Goal: Task Accomplishment & Management: Manage account settings

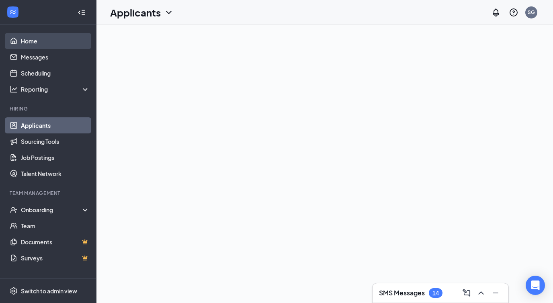
click at [36, 41] on link "Home" at bounding box center [55, 41] width 69 height 16
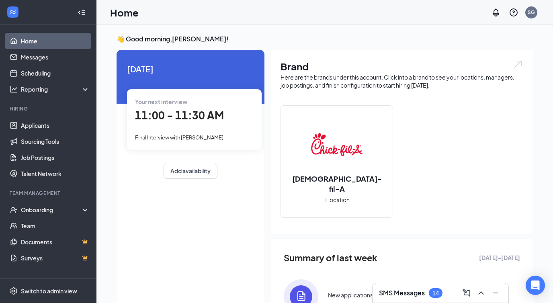
click at [186, 125] on div "Your next interview 11:00 - 11:30 AM Final Interview with [PERSON_NAME]" at bounding box center [194, 119] width 135 height 60
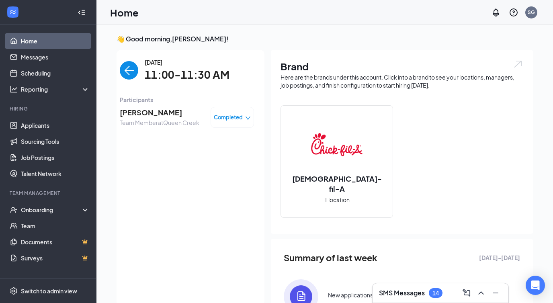
scroll to position [3, 0]
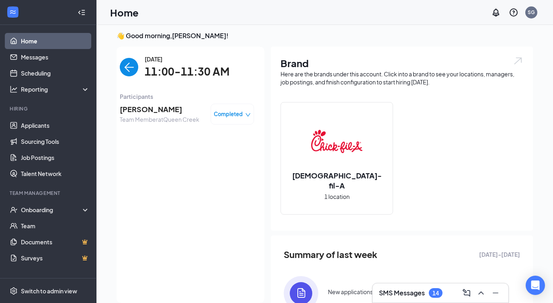
click at [163, 113] on span "[PERSON_NAME]" at bounding box center [160, 109] width 80 height 11
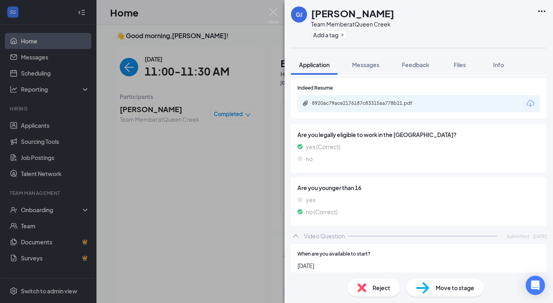
scroll to position [356, 0]
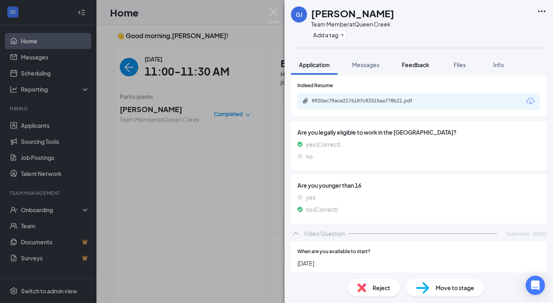
click at [417, 60] on button "Feedback" at bounding box center [415, 65] width 43 height 20
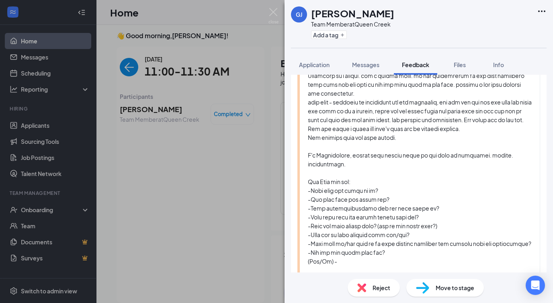
scroll to position [186, 0]
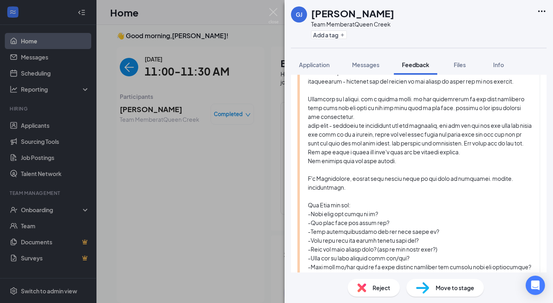
click at [188, 174] on div "[PERSON_NAME] Team Member at [GEOGRAPHIC_DATA] Add a tag Application Messages F…" at bounding box center [276, 151] width 553 height 303
